Goal: Use online tool/utility: Use online tool/utility

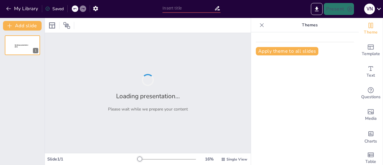
type input "El Rol del Departamento de Tecnología en la Empresa"
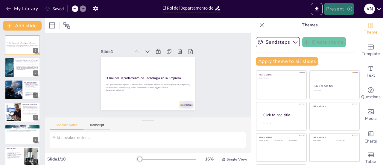
click at [334, 10] on button "Present" at bounding box center [339, 9] width 30 height 12
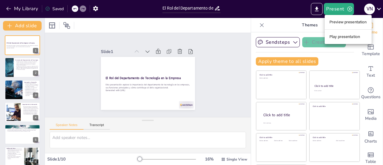
click at [341, 21] on li "Preview presentation" at bounding box center [348, 22] width 47 height 10
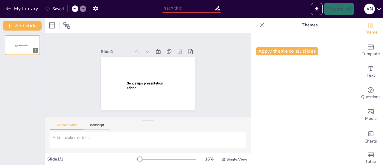
type input "El Rol del Departamento de Tecnología en la Empresa"
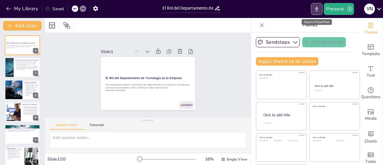
click at [317, 12] on button "Export to PowerPoint" at bounding box center [317, 9] width 12 height 12
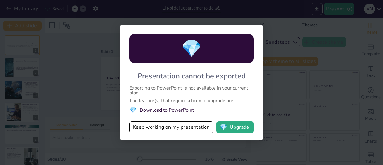
click at [287, 81] on div "💎 Presentation cannot be exported Exporting to PowerPoint is not available in y…" at bounding box center [191, 82] width 383 height 165
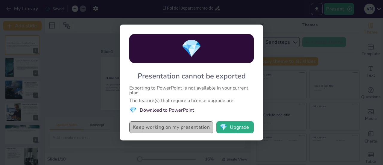
click at [202, 128] on button "Keep working on my presentation" at bounding box center [171, 127] width 84 height 12
